Goal: Task Accomplishment & Management: Manage account settings

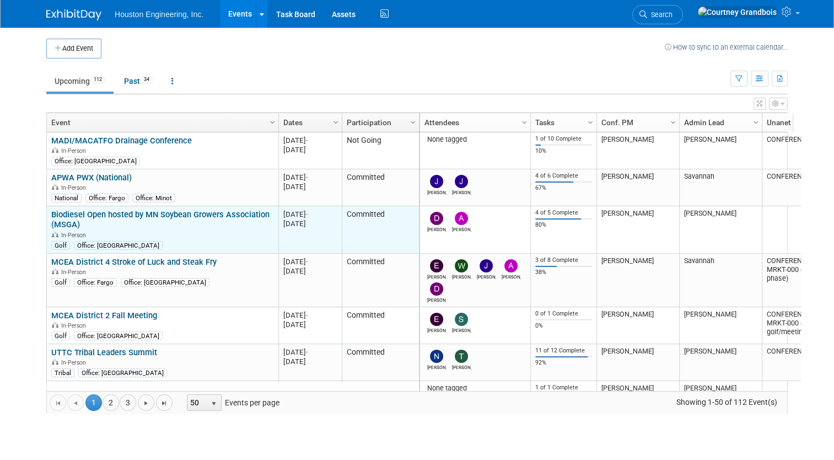
click at [134, 211] on link "Biodiesel Open hosted by MN Soybean Growers Association (MSGA)" at bounding box center [160, 219] width 218 height 20
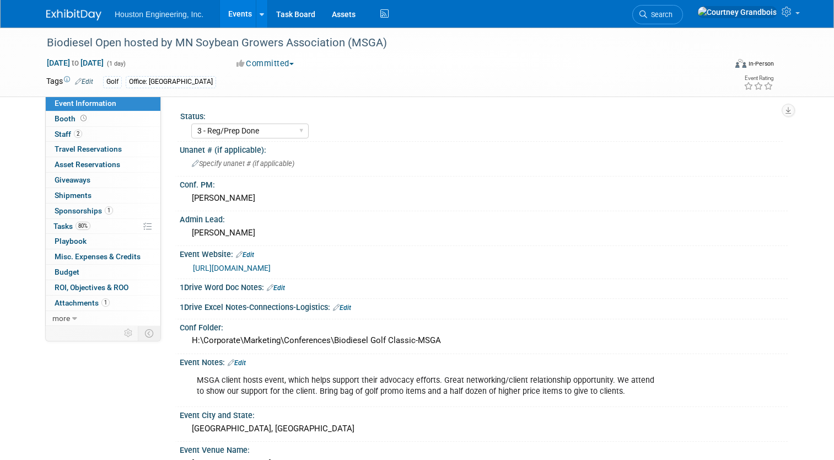
select select "3 - Reg/Prep Done"
select select "No"
select select "Environmental"
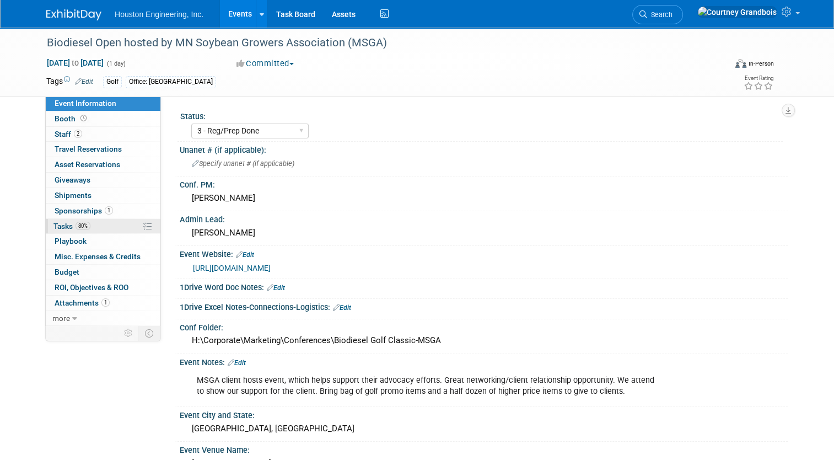
click at [79, 223] on span "80%" at bounding box center [82, 226] width 15 height 8
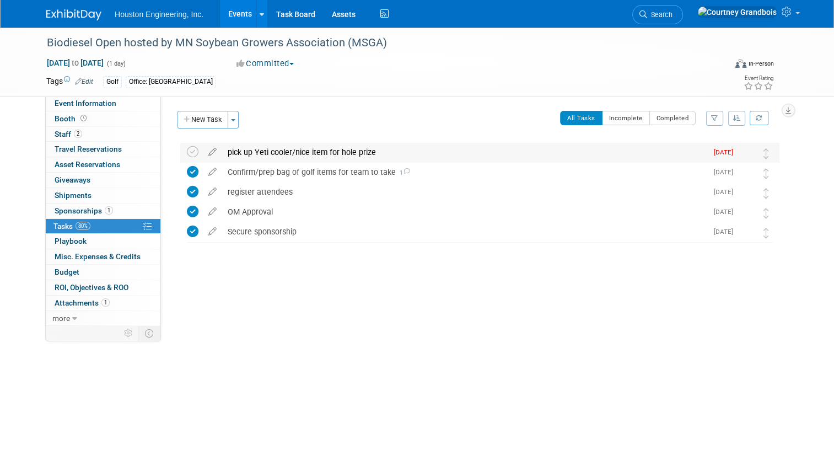
click at [279, 149] on div "pick up Yeti cooler/nice item for hole prize" at bounding box center [464, 152] width 485 height 19
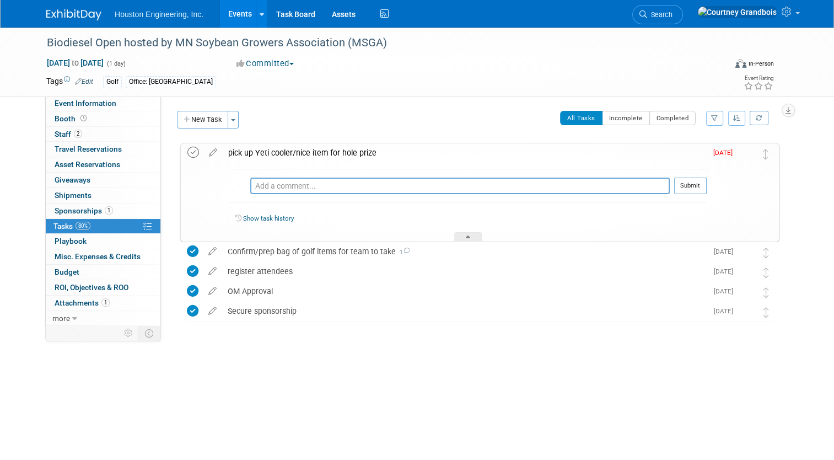
click at [190, 151] on icon at bounding box center [193, 153] width 12 height 12
click at [242, 19] on link "Events" at bounding box center [240, 14] width 40 height 28
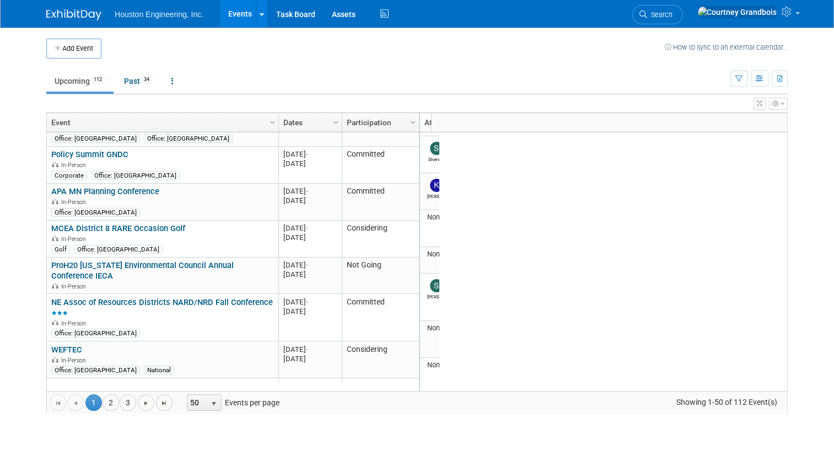
scroll to position [799, 0]
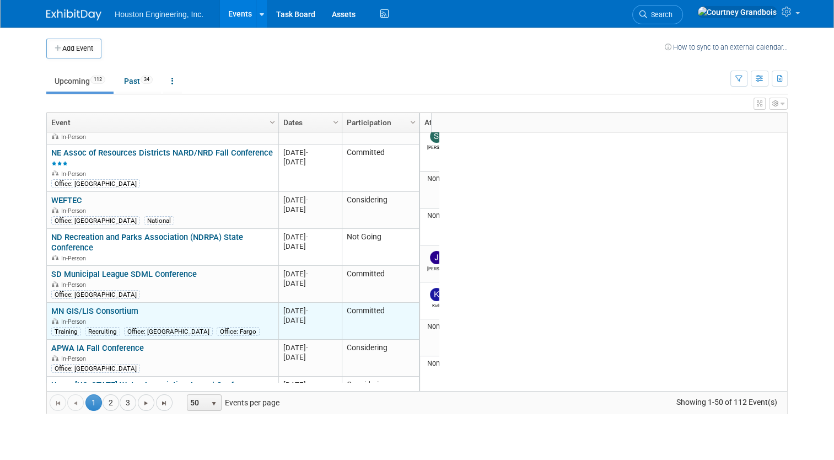
click at [106, 306] on link "MN GIS/LIS Consortium" at bounding box center [94, 311] width 87 height 10
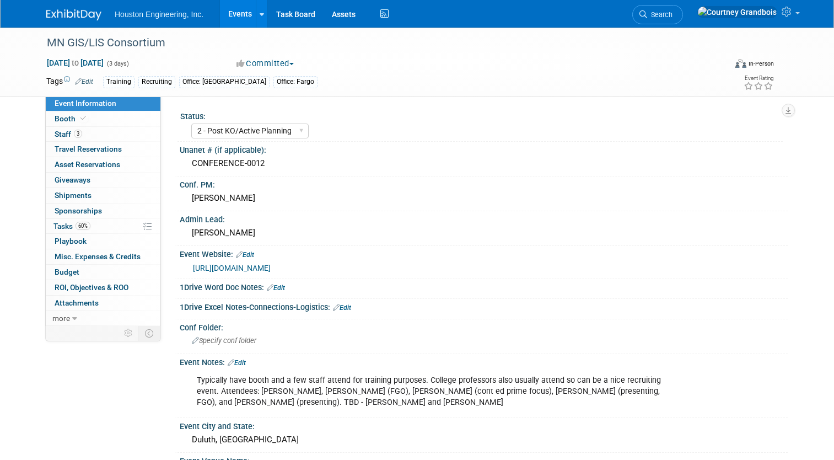
select select "2 - Post KO/Active Planning"
select select "Yes"
select select "Geo. Technology"
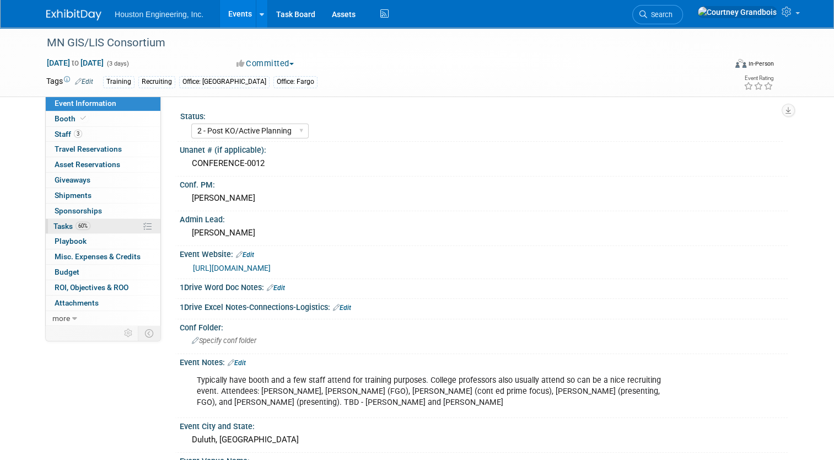
click at [85, 224] on link "60% Tasks 60%" at bounding box center [103, 226] width 115 height 15
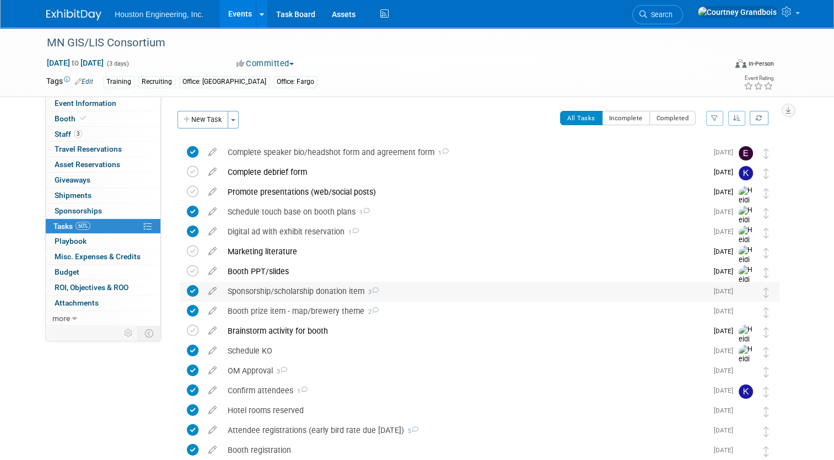
click at [294, 286] on div "Sponsorship/scholarship donation item 3" at bounding box center [464, 291] width 485 height 19
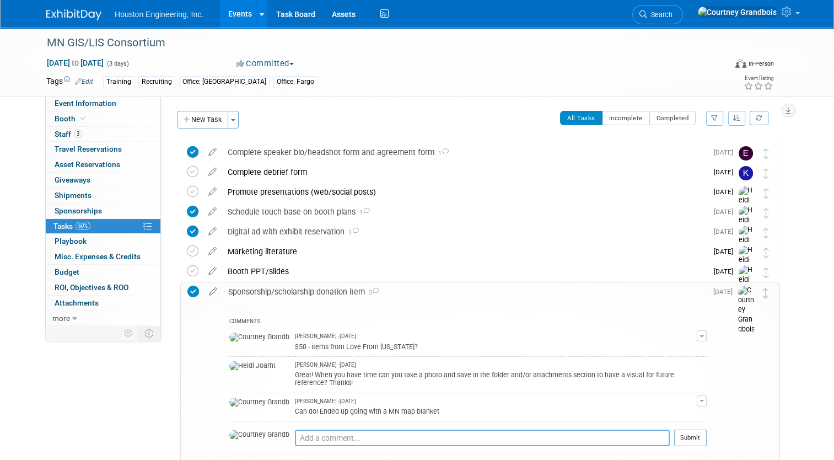
click at [347, 429] on textarea at bounding box center [482, 437] width 375 height 17
type textarea "i"
type textarea "submitted donation form"
click at [690, 446] on div at bounding box center [690, 450] width 33 height 8
click at [689, 431] on button "Submit" at bounding box center [690, 437] width 33 height 17
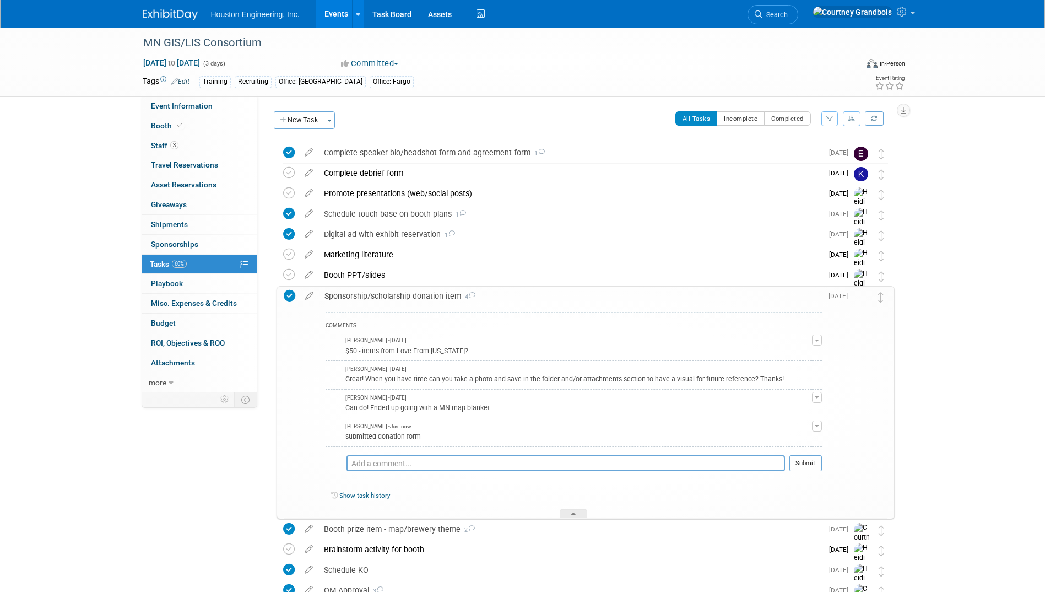
click at [327, 12] on link "Events" at bounding box center [336, 14] width 40 height 28
